Goal: Task Accomplishment & Management: Manage account settings

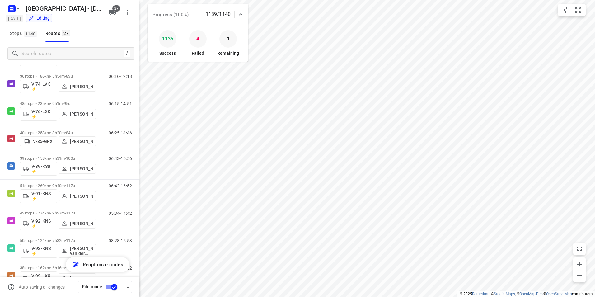
scroll to position [454, 0]
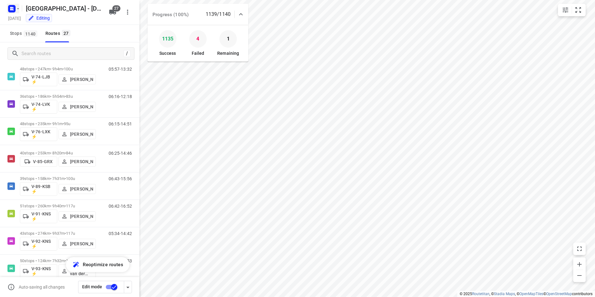
click at [12, 9] on icon "button" at bounding box center [11, 10] width 2 height 2
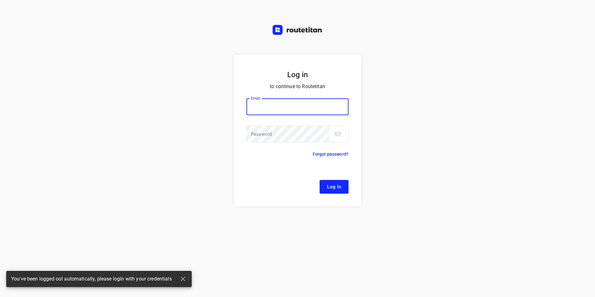
type input "[EMAIL_ADDRESS][DOMAIN_NAME]"
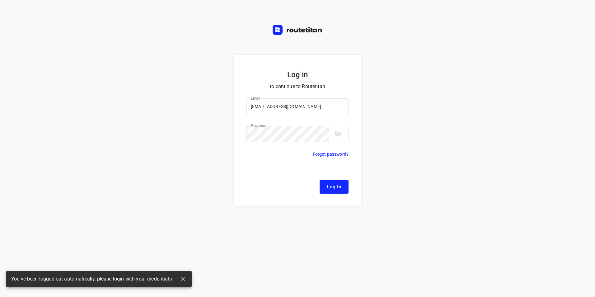
click at [26, 26] on div "Log in to continue to Routetitan Email [EMAIL_ADDRESS][DOMAIN_NAME] Email ​ Pas…" at bounding box center [297, 148] width 595 height 297
click at [338, 187] on span "Log In" at bounding box center [334, 187] width 14 height 8
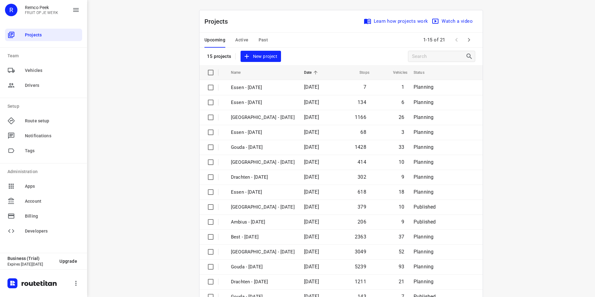
click at [244, 41] on span "Active" at bounding box center [241, 40] width 13 height 8
